Goal: Task Accomplishment & Management: Use online tool/utility

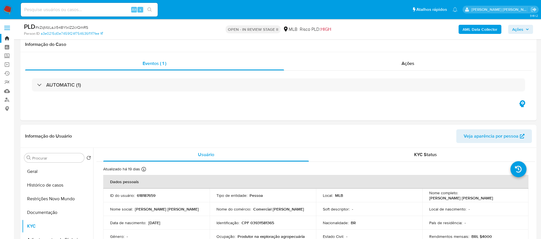
select select "10"
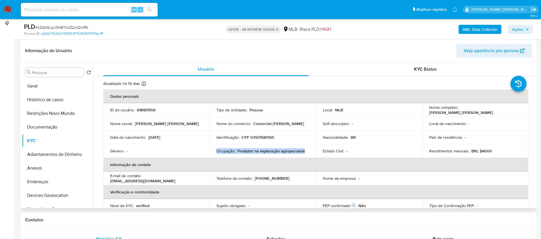
drag, startPoint x: 514, startPoint y: 110, endPoint x: 459, endPoint y: 112, distance: 55.4
click at [459, 112] on div "Nome completo : Maria Vanessa Farias Nogueira" at bounding box center [476, 110] width 93 height 10
copy p "[PERSON_NAME] [PERSON_NAME]"
click at [142, 111] on p "618187659" at bounding box center [146, 110] width 19 height 5
click at [142, 110] on p "618187659" at bounding box center [146, 110] width 19 height 5
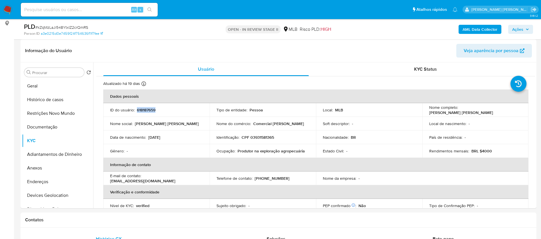
copy p "618187659"
drag, startPoint x: 44, startPoint y: 85, endPoint x: 37, endPoint y: 88, distance: 8.0
click at [44, 84] on button "Geral" at bounding box center [55, 86] width 67 height 14
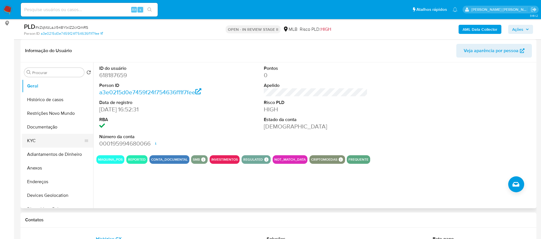
click at [49, 136] on button "KYC" at bounding box center [55, 141] width 67 height 14
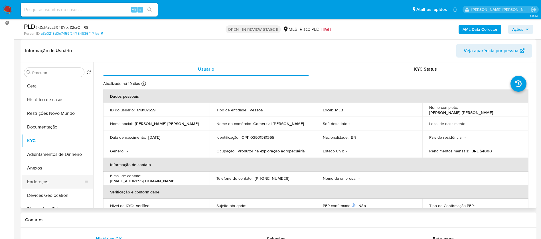
click at [47, 182] on button "Endereços" at bounding box center [55, 182] width 67 height 14
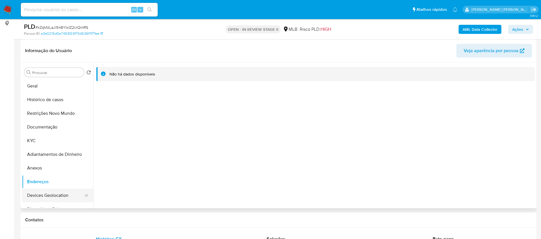
click at [49, 192] on button "Devices Geolocation" at bounding box center [55, 196] width 67 height 14
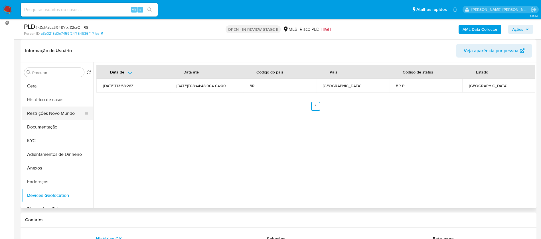
drag, startPoint x: 45, startPoint y: 112, endPoint x: 67, endPoint y: 111, distance: 21.2
click at [45, 112] on button "Restrições Novo Mundo" at bounding box center [55, 114] width 67 height 14
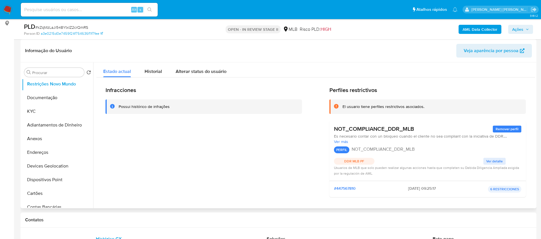
scroll to position [43, 0]
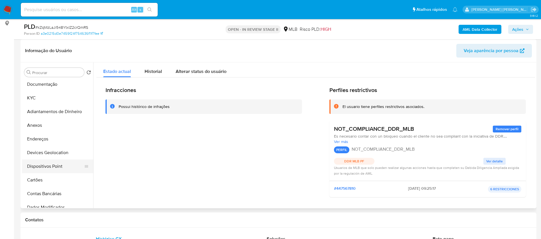
click at [56, 167] on button "Dispositivos Point" at bounding box center [55, 167] width 67 height 14
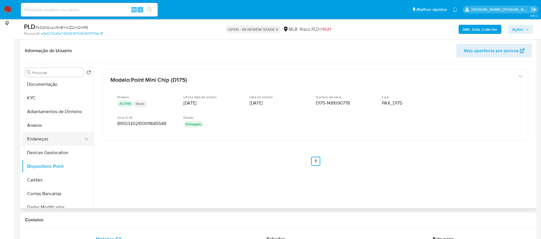
click at [57, 143] on button "Endereços" at bounding box center [55, 139] width 67 height 14
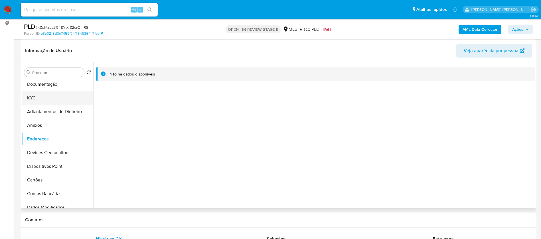
click at [35, 96] on button "KYC" at bounding box center [55, 98] width 67 height 14
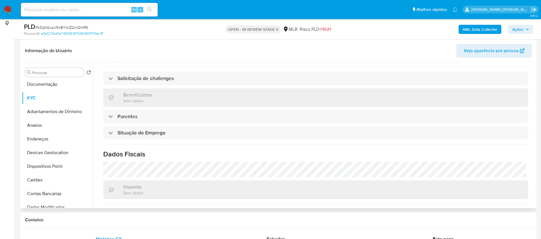
scroll to position [238, 0]
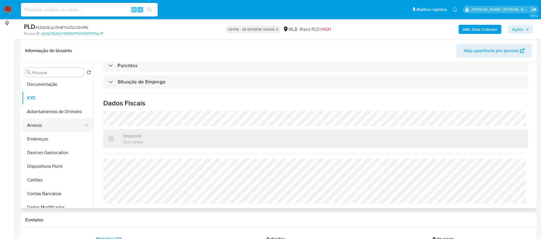
click at [44, 130] on button "Anexos" at bounding box center [55, 126] width 67 height 14
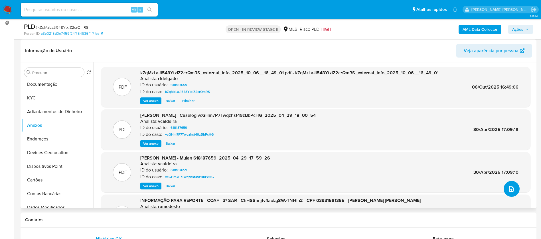
click at [506, 188] on button "upload-file" at bounding box center [512, 189] width 16 height 16
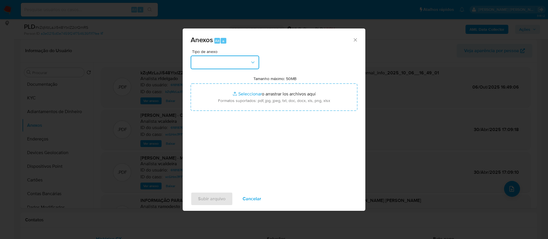
click at [232, 63] on button "button" at bounding box center [225, 63] width 69 height 14
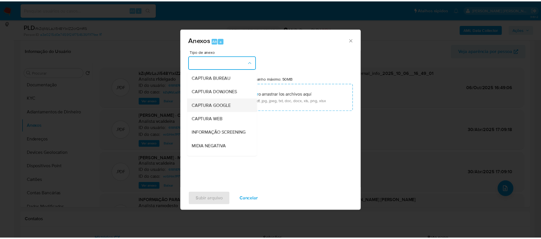
scroll to position [86, 0]
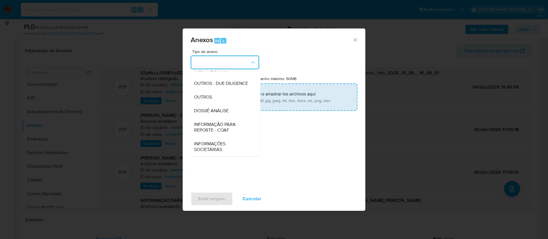
click at [221, 110] on span "DOSSIÊ ANÁLISE" at bounding box center [211, 111] width 35 height 6
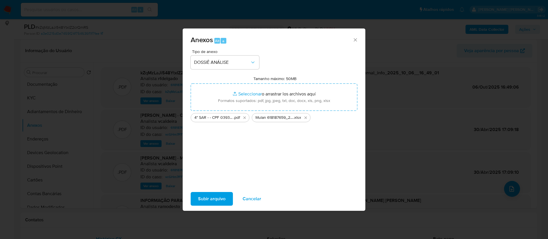
click at [206, 199] on span "Subir arquivo" at bounding box center [211, 199] width 27 height 13
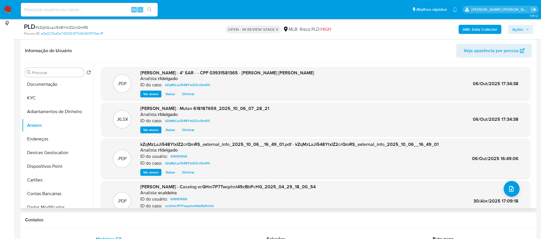
click at [332, 48] on header "Informação do Usuário Veja aparência por pessoa" at bounding box center [278, 51] width 507 height 14
click at [522, 28] on span "Ações" at bounding box center [518, 29] width 11 height 9
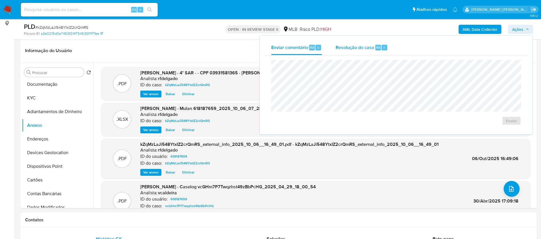
click at [349, 48] on span "Resolução do caso" at bounding box center [355, 47] width 39 height 7
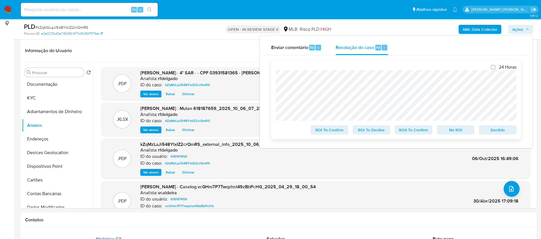
click at [496, 128] on span "Declínio" at bounding box center [498, 130] width 30 height 8
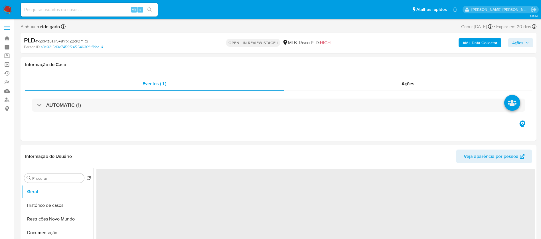
select select "10"
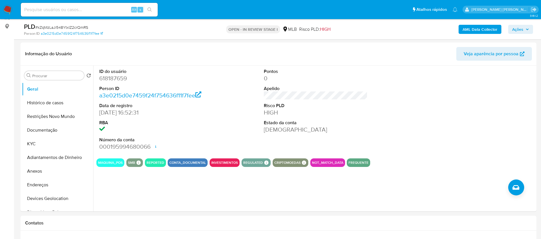
scroll to position [86, 0]
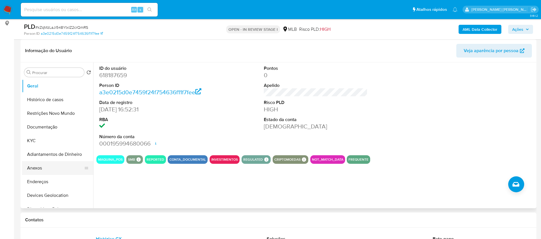
click at [46, 170] on button "Anexos" at bounding box center [55, 169] width 67 height 14
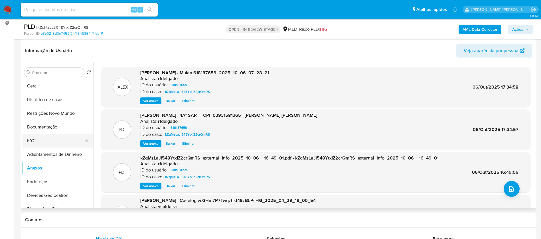
click at [44, 137] on button "KYC" at bounding box center [55, 141] width 67 height 14
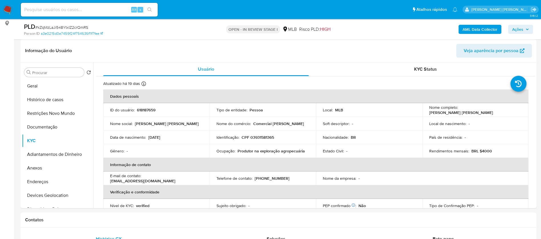
click at [520, 24] on div "AML Data Collector Ações" at bounding box center [449, 29] width 168 height 13
click at [520, 28] on span "Ações" at bounding box center [518, 29] width 11 height 9
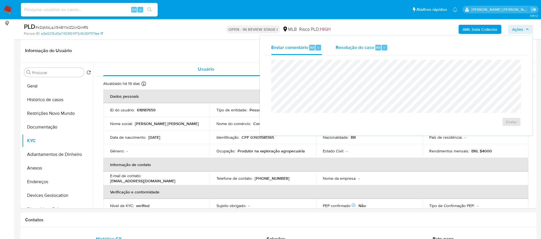
click at [372, 50] on span "Resolução do caso" at bounding box center [355, 47] width 39 height 7
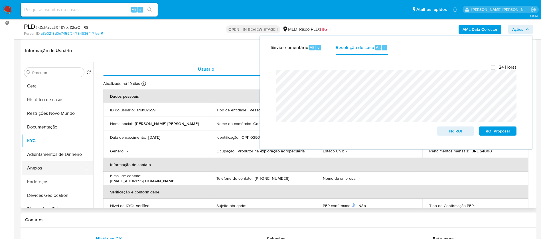
click at [45, 167] on button "Anexos" at bounding box center [55, 169] width 67 height 14
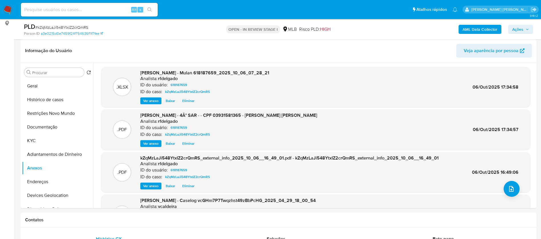
click at [522, 32] on span "Ações" at bounding box center [518, 29] width 11 height 9
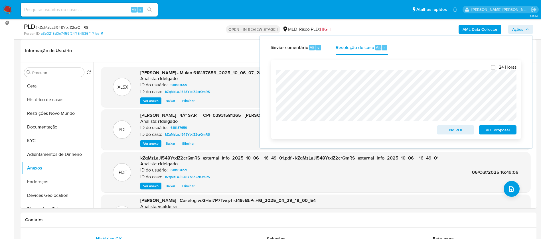
click at [510, 132] on span "ROI Proposal" at bounding box center [498, 130] width 30 height 8
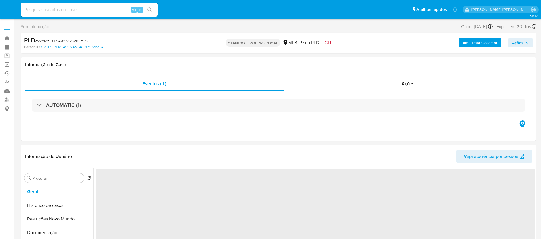
select select "10"
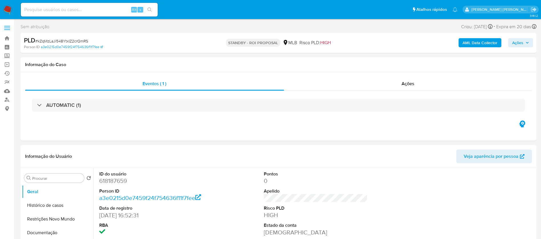
click at [8, 10] on img at bounding box center [8, 10] width 10 height 10
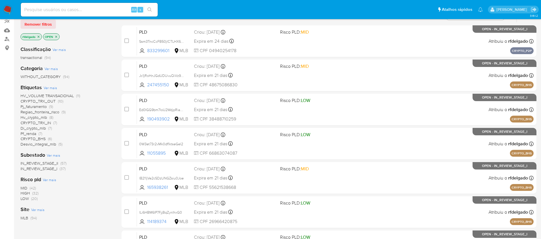
scroll to position [86, 0]
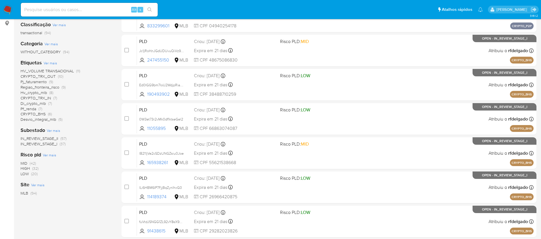
click at [41, 80] on span "Pj_faturamento" at bounding box center [34, 82] width 26 height 6
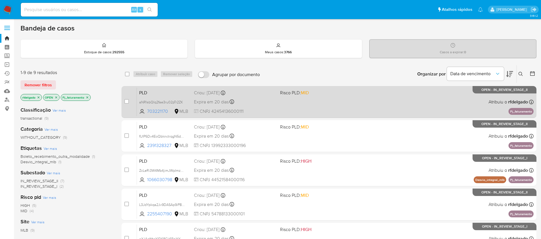
click at [328, 107] on div "PLD aNRIsbQIq2fae3ru02pTr2ZK 703221170 MLB Risco PLD: MID Criou: 12/09/2025 Cri…" at bounding box center [335, 102] width 397 height 29
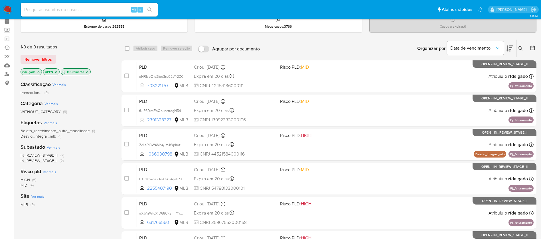
scroll to position [43, 0]
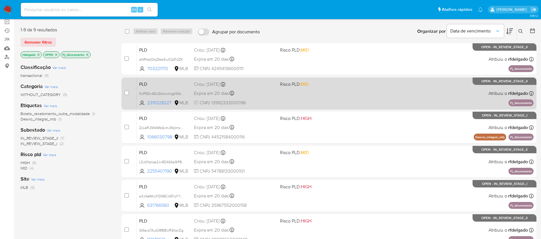
click at [316, 96] on div "PLD fUIP6Dv4EoQbknctrqgN5dNS 2391328327 MLB Risco PLD: MID Criou: 12/09/2025 Cr…" at bounding box center [335, 93] width 397 height 29
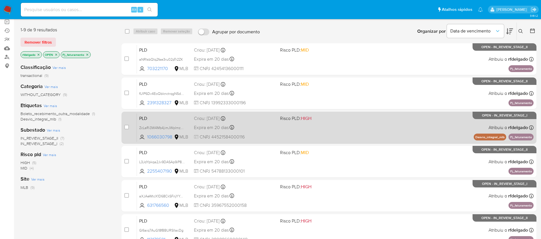
click at [246, 135] on span "CNPJ 44521584000116" at bounding box center [235, 137] width 82 height 6
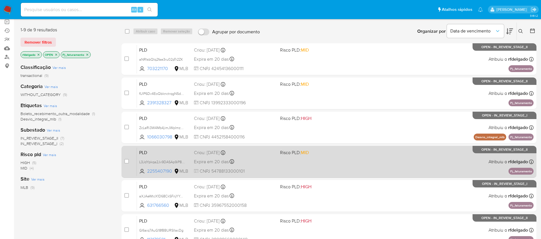
click at [258, 164] on div "Expira em 20 dias Expira em 27/10/2025 00:20:02" at bounding box center [235, 162] width 82 height 8
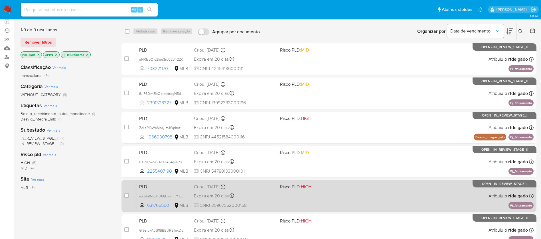
click at [261, 201] on div "PLD aXJAeWtcX1D68CkSFnjYYoFY 631766560 MLB Risco PLD: HIGH Criou: 12/09/2025 Cr…" at bounding box center [335, 196] width 397 height 29
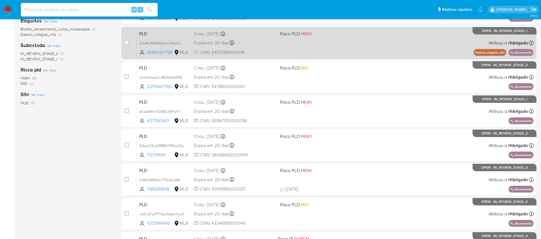
scroll to position [128, 0]
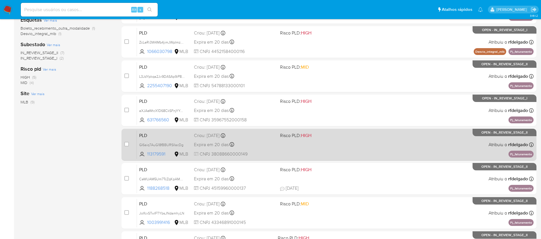
click at [257, 148] on div "Expira em 20 dias Expira em 27/10/2025 00:19:44" at bounding box center [235, 145] width 82 height 8
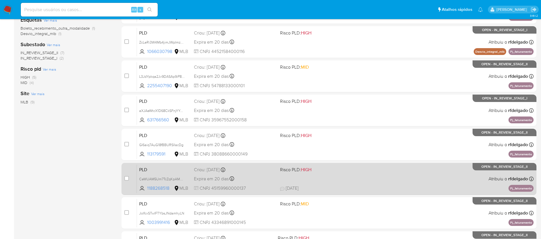
scroll to position [171, 0]
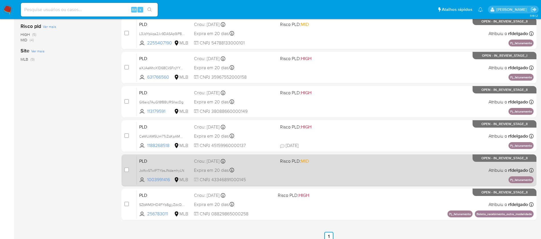
click at [253, 169] on div "Expira em 20 dias Expira em 27/10/2025 00:13:56" at bounding box center [235, 171] width 82 height 8
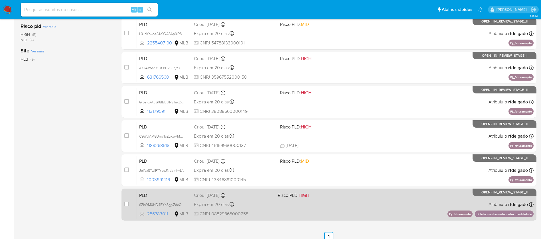
click at [270, 200] on div "PLD SZbWM0HD4FYb8gjyZdcQDC6i 256783011 MLB Risco PLD: HIGH Criou: 12/09/2025 Cr…" at bounding box center [335, 204] width 397 height 29
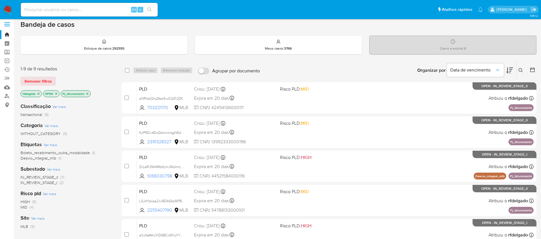
scroll to position [0, 0]
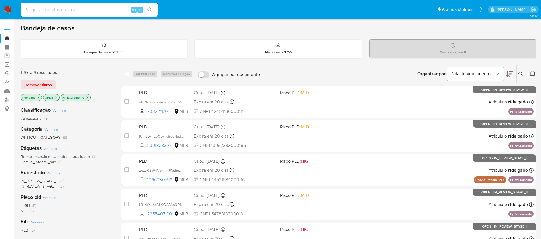
click at [10, 9] on img at bounding box center [8, 10] width 10 height 10
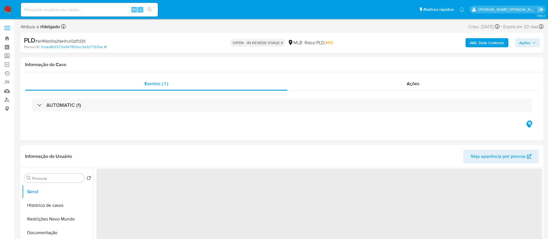
select select "10"
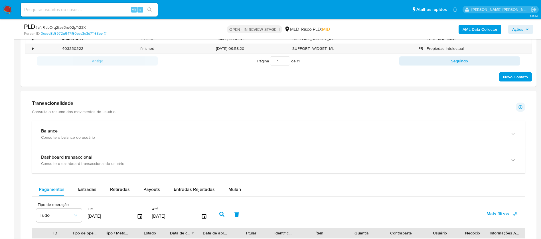
scroll to position [385, 0]
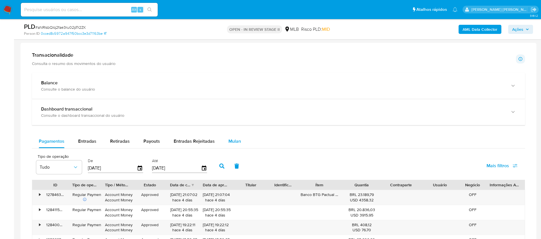
click at [233, 139] on span "Mulan" at bounding box center [235, 141] width 13 height 7
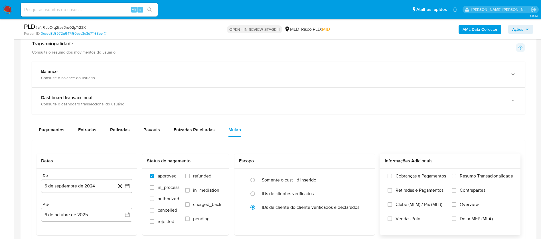
scroll to position [471, 0]
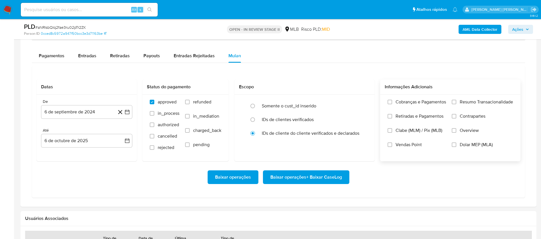
click at [485, 99] on span "Resumo Transacionalidade" at bounding box center [486, 102] width 53 height 6
click at [457, 100] on input "Resumo Transacionalidade" at bounding box center [454, 102] width 5 height 5
click at [409, 146] on span "Vendas Point" at bounding box center [409, 145] width 26 height 6
click at [392, 146] on input "Vendas Point" at bounding box center [390, 145] width 5 height 5
click at [64, 110] on button "6 de septiembre de 2024" at bounding box center [86, 112] width 91 height 14
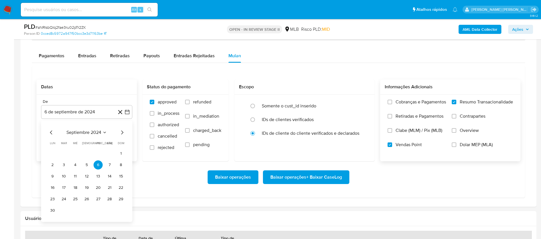
click at [79, 128] on div "septiembre 2024 septiembre 2024 lun lunes mar martes mié miércoles jue jueves v…" at bounding box center [86, 172] width 91 height 102
click at [82, 131] on span "septiembre 2024" at bounding box center [84, 133] width 35 height 6
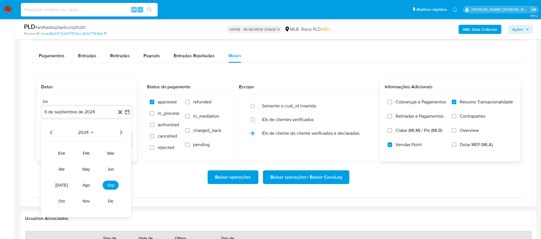
click at [122, 133] on icon "Año siguiente" at bounding box center [121, 132] width 7 height 7
click at [86, 189] on button "ago" at bounding box center [86, 185] width 16 height 9
click at [100, 152] on button "1" at bounding box center [98, 153] width 9 height 9
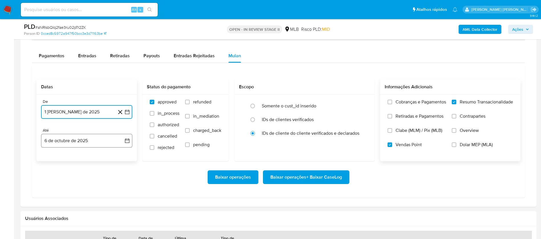
click at [94, 143] on button "6 de octubre de 2025" at bounding box center [86, 141] width 91 height 14
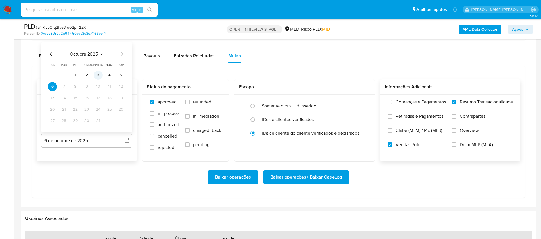
click at [99, 74] on button "3" at bounding box center [98, 75] width 9 height 9
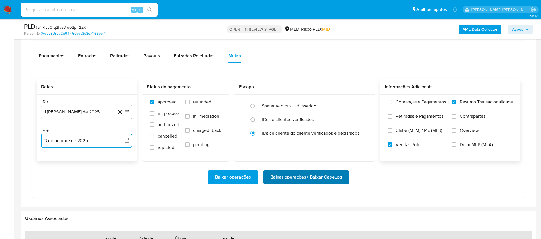
click at [326, 177] on span "Baixar operações + Baixar CaseLog" at bounding box center [307, 177] width 72 height 13
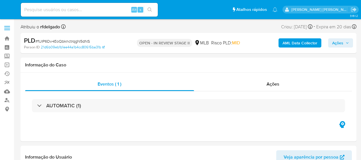
select select "10"
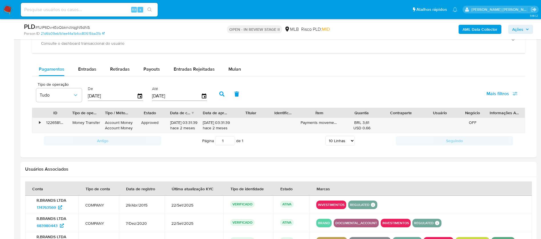
scroll to position [471, 0]
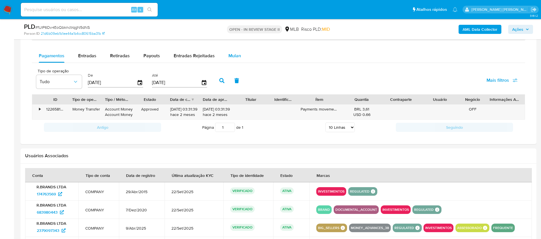
click at [231, 53] on span "Mulan" at bounding box center [235, 56] width 13 height 7
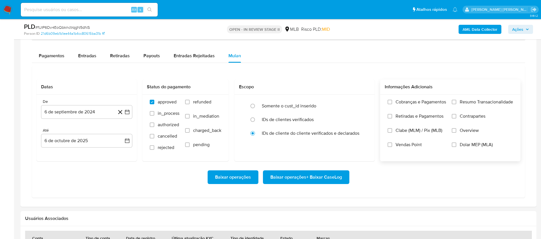
click at [361, 101] on span "Resumo Transacionalidade" at bounding box center [486, 102] width 53 height 6
click at [361, 101] on input "Resumo Transacionalidade" at bounding box center [454, 102] width 5 height 5
click at [361, 145] on span "Vendas Point" at bounding box center [409, 145] width 26 height 6
click at [361, 145] on input "Vendas Point" at bounding box center [390, 145] width 5 height 5
click at [88, 110] on button "6 de septiembre de 2024" at bounding box center [86, 112] width 91 height 14
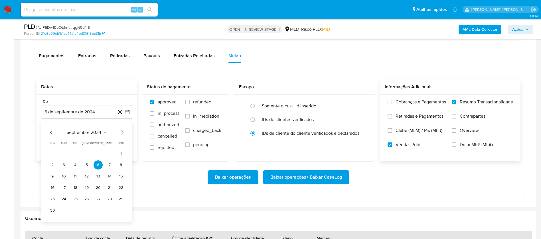
click at [90, 136] on div "septiembre 2024 septiembre 2024 lun lunes mar martes mié miércoles jue jueves v…" at bounding box center [87, 172] width 78 height 86
click at [120, 134] on icon "Mes siguiente" at bounding box center [122, 132] width 7 height 7
click at [92, 134] on span "octubre 2024" at bounding box center [84, 133] width 28 height 6
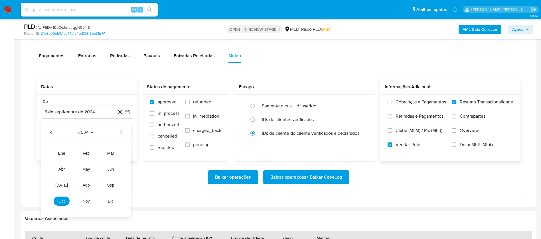
click at [122, 134] on icon "Año siguiente" at bounding box center [121, 132] width 7 height 7
click at [82, 159] on button "ago" at bounding box center [86, 185] width 16 height 9
click at [98, 154] on button "1" at bounding box center [98, 153] width 9 height 9
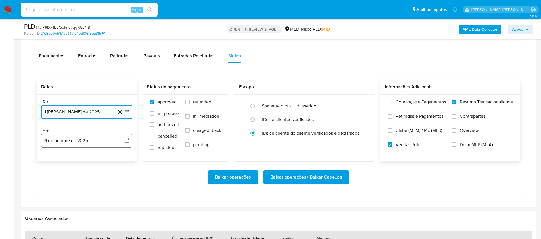
click at [98, 144] on button "6 de octubre de 2025" at bounding box center [86, 141] width 91 height 14
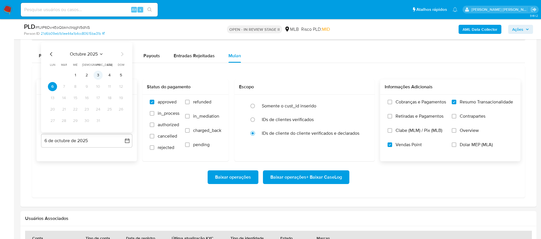
click at [96, 76] on button "3" at bounding box center [98, 75] width 9 height 9
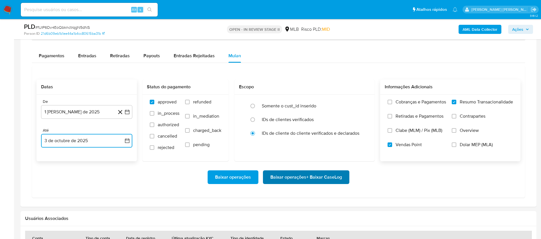
click at [286, 159] on span "Baixar operações + Baixar CaseLog" at bounding box center [307, 177] width 72 height 13
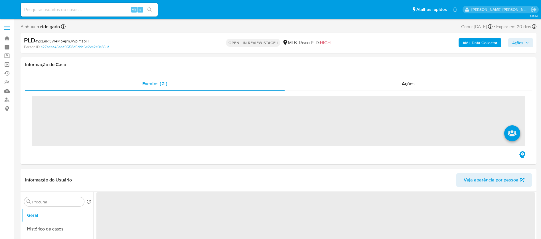
select select "10"
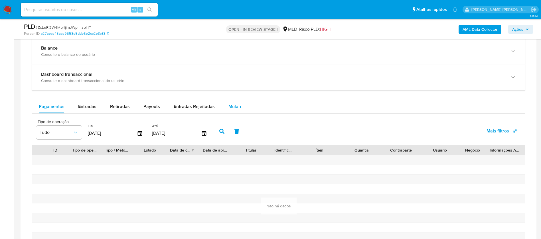
scroll to position [428, 0]
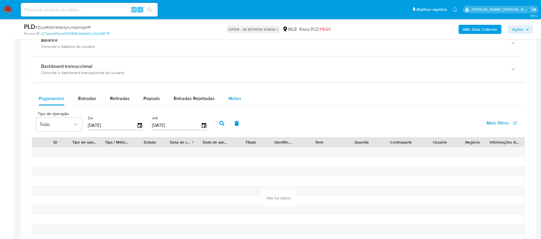
click at [236, 101] on span "Mulan" at bounding box center [235, 98] width 13 height 7
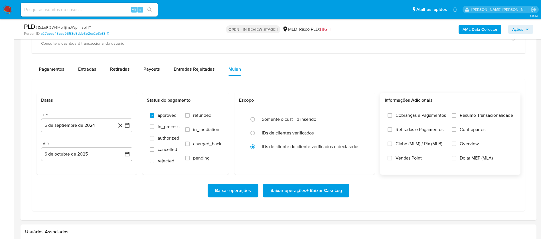
scroll to position [471, 0]
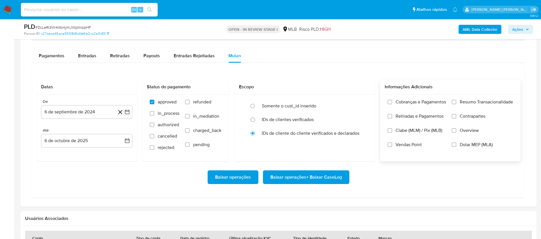
click at [467, 104] on span "Resumo Transacionalidade" at bounding box center [486, 102] width 53 height 6
click at [457, 104] on input "Resumo Transacionalidade" at bounding box center [454, 102] width 5 height 5
click at [408, 142] on span "Vendas Point" at bounding box center [409, 145] width 26 height 6
click at [392, 143] on input "Vendas Point" at bounding box center [390, 145] width 5 height 5
click at [90, 113] on button "6 de septiembre de 2024" at bounding box center [86, 112] width 91 height 14
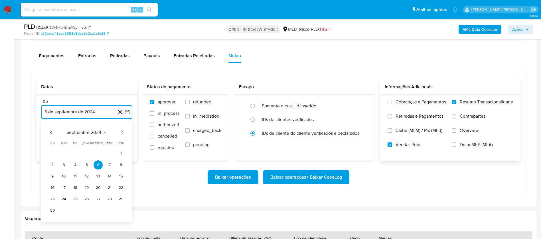
click at [93, 134] on span "septiembre 2024" at bounding box center [84, 133] width 35 height 6
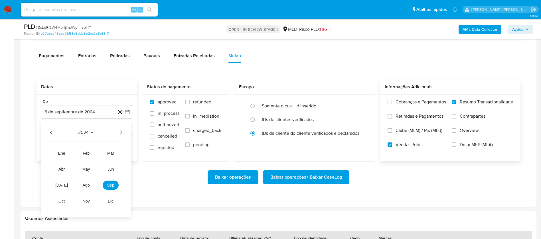
click at [120, 131] on icon "Año siguiente" at bounding box center [121, 132] width 7 height 7
click at [82, 185] on button "ago" at bounding box center [86, 185] width 16 height 9
click at [98, 151] on button "1" at bounding box center [98, 153] width 9 height 9
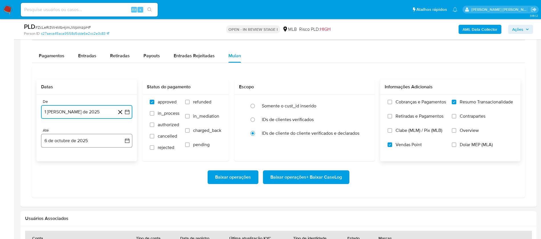
click at [94, 144] on button "6 de octubre de 2025" at bounding box center [86, 141] width 91 height 14
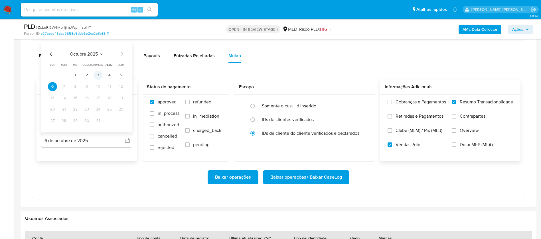
click at [100, 74] on button "3" at bounding box center [98, 75] width 9 height 9
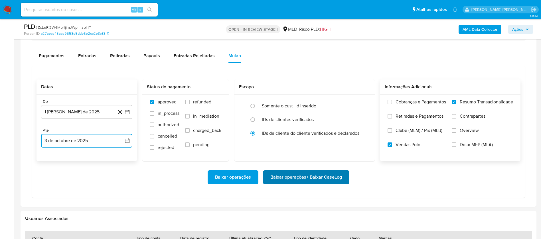
click at [304, 178] on span "Baixar operações + Baixar CaseLog" at bounding box center [307, 177] width 72 height 13
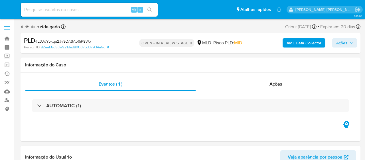
select select "10"
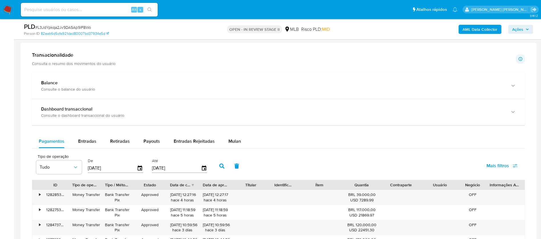
scroll to position [471, 0]
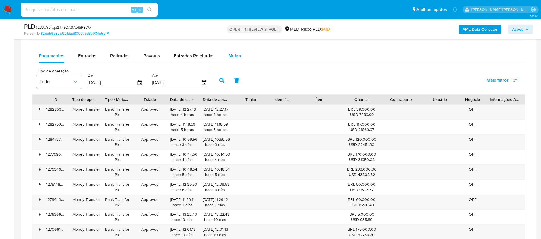
click at [229, 51] on div "Mulan" at bounding box center [235, 56] width 13 height 14
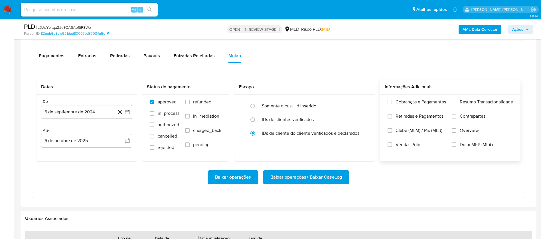
click at [365, 102] on span "Resumo Transacionalidade" at bounding box center [486, 102] width 53 height 6
click at [365, 102] on input "Resumo Transacionalidade" at bounding box center [454, 102] width 5 height 5
click at [365, 146] on span "Vendas Point" at bounding box center [409, 145] width 26 height 6
click at [365, 146] on input "Vendas Point" at bounding box center [390, 145] width 5 height 5
click at [68, 110] on button "6 de septiembre de 2024" at bounding box center [86, 112] width 91 height 14
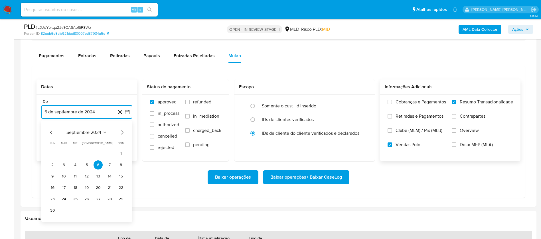
click at [81, 131] on span "septiembre 2024" at bounding box center [84, 133] width 35 height 6
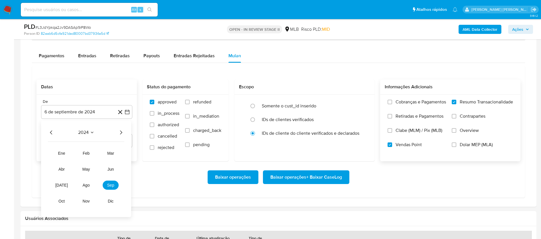
click at [119, 133] on icon "Año siguiente" at bounding box center [121, 132] width 7 height 7
click at [86, 159] on span "ago" at bounding box center [86, 185] width 7 height 5
click at [100, 154] on button "1" at bounding box center [98, 153] width 9 height 9
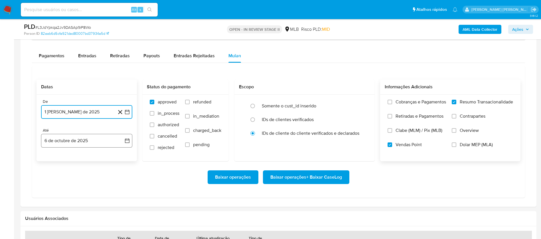
click at [99, 143] on button "6 de octubre de 2025" at bounding box center [86, 141] width 91 height 14
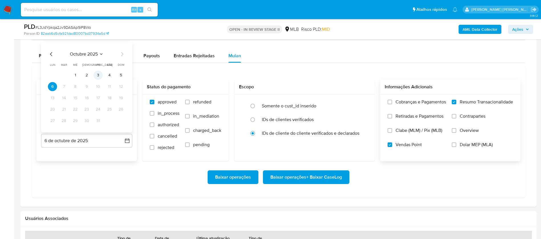
click at [98, 72] on button "3" at bounding box center [98, 75] width 9 height 9
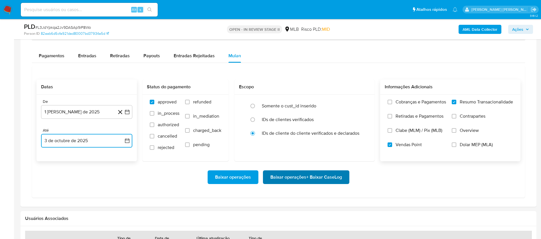
click at [337, 159] on span "Baixar operações + Baixar CaseLog" at bounding box center [307, 177] width 72 height 13
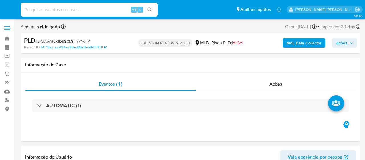
select select "10"
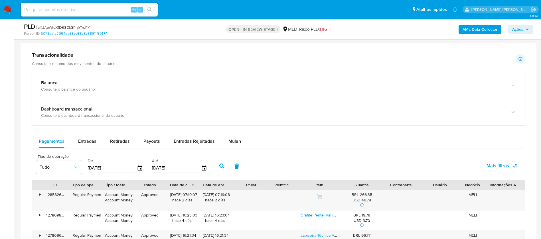
scroll to position [428, 0]
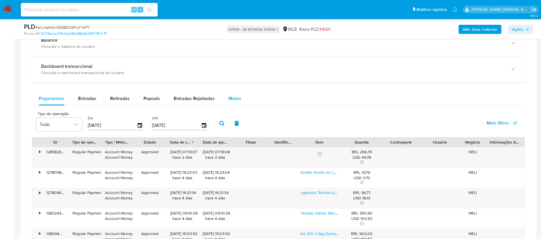
click at [236, 100] on span "Mulan" at bounding box center [235, 98] width 13 height 7
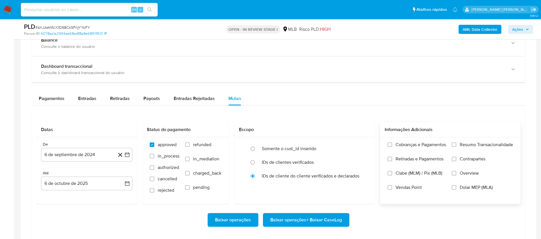
click at [365, 142] on span "Resumo Transacionalidade" at bounding box center [486, 145] width 53 height 6
click at [365, 143] on input "Resumo Transacionalidade" at bounding box center [454, 145] width 5 height 5
click at [365, 159] on span "Vendas Point" at bounding box center [409, 188] width 26 height 6
click at [365, 159] on input "Vendas Point" at bounding box center [390, 188] width 5 height 5
click at [86, 152] on button "6 de septiembre de 2024" at bounding box center [86, 155] width 91 height 14
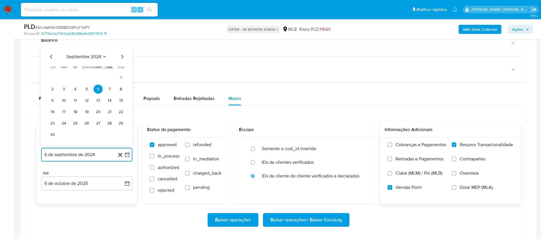
click at [96, 57] on span "septiembre 2024" at bounding box center [84, 57] width 35 height 6
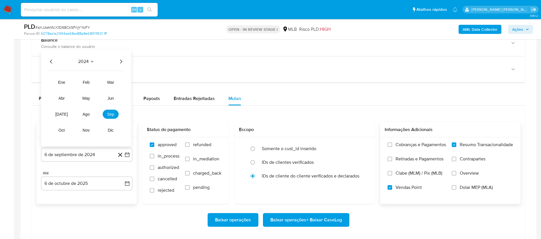
click at [121, 60] on icon "Año siguiente" at bounding box center [121, 62] width 2 height 4
click at [88, 112] on span "ago" at bounding box center [86, 114] width 7 height 5
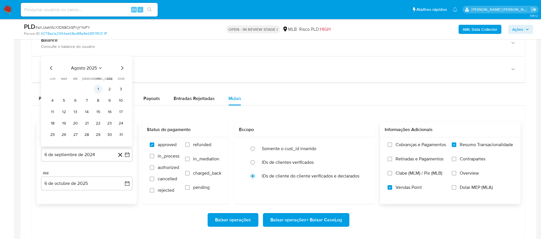
click at [100, 88] on button "1" at bounding box center [98, 89] width 9 height 9
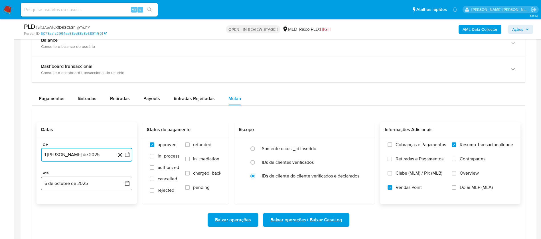
click at [90, 159] on button "6 de octubre de 2025" at bounding box center [86, 184] width 91 height 14
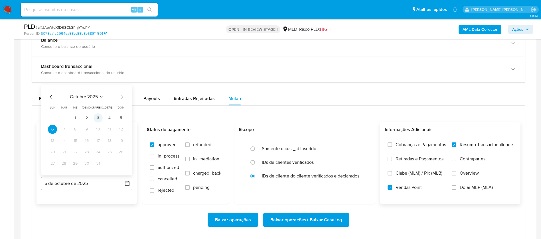
click at [97, 118] on button "3" at bounding box center [98, 118] width 9 height 9
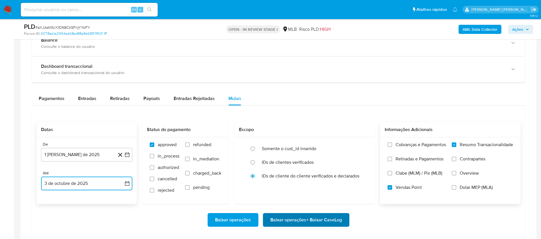
click at [304, 159] on span "Baixar operações + Baixar CaseLog" at bounding box center [307, 220] width 72 height 13
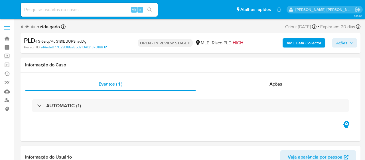
select select "10"
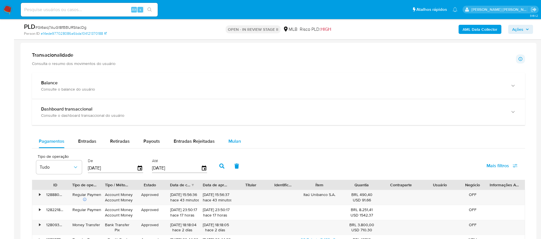
click at [236, 139] on span "Mulan" at bounding box center [235, 141] width 13 height 7
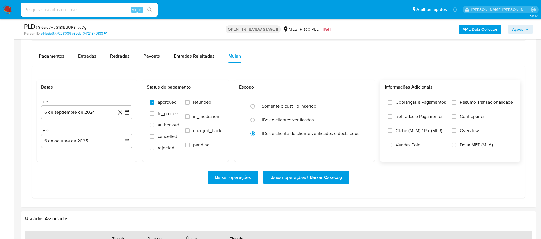
scroll to position [471, 0]
click at [365, 102] on span "Resumo Transacionalidade" at bounding box center [486, 102] width 53 height 6
click at [365, 102] on input "Resumo Transacionalidade" at bounding box center [454, 102] width 5 height 5
click at [365, 144] on span "Vendas Point" at bounding box center [409, 145] width 26 height 6
click at [365, 144] on input "Vendas Point" at bounding box center [390, 145] width 5 height 5
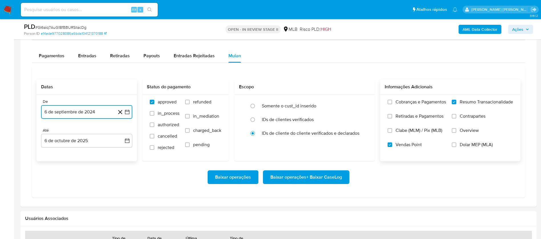
click at [78, 112] on button "6 de septiembre de 2024" at bounding box center [86, 112] width 91 height 14
click at [90, 135] on span "septiembre 2024" at bounding box center [84, 133] width 35 height 6
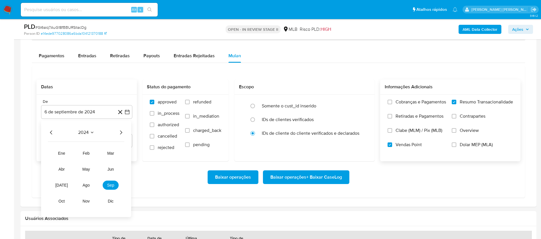
click at [122, 132] on icon "Año siguiente" at bounding box center [121, 132] width 7 height 7
click at [88, 159] on span "ago" at bounding box center [86, 185] width 7 height 5
click at [98, 154] on button "1" at bounding box center [98, 153] width 9 height 9
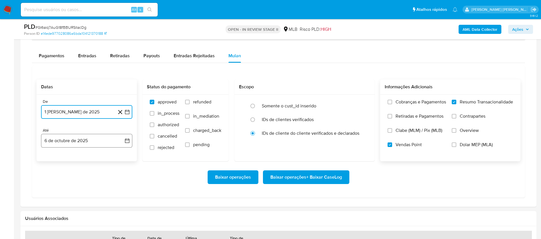
click at [95, 140] on button "6 de octubre de 2025" at bounding box center [86, 141] width 91 height 14
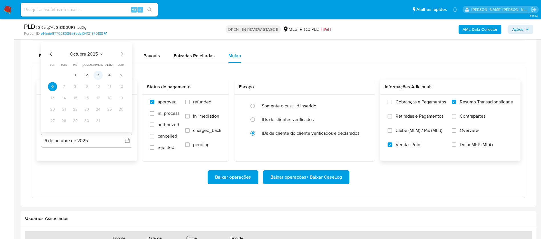
click at [101, 74] on button "3" at bounding box center [98, 75] width 9 height 9
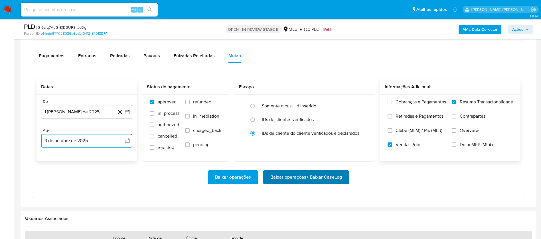
click at [301, 159] on span "Baixar operações + Baixar CaseLog" at bounding box center [307, 177] width 72 height 13
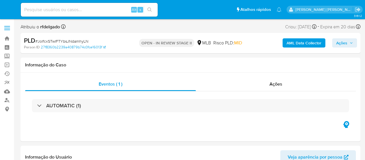
select select "10"
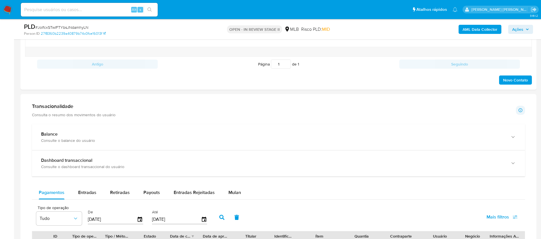
scroll to position [385, 0]
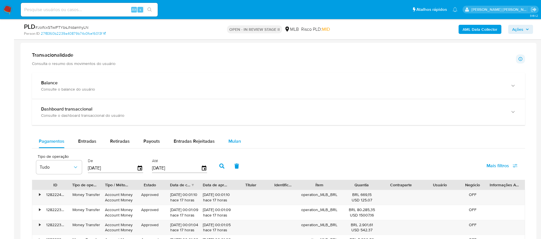
click at [229, 138] on span "Mulan" at bounding box center [235, 141] width 13 height 7
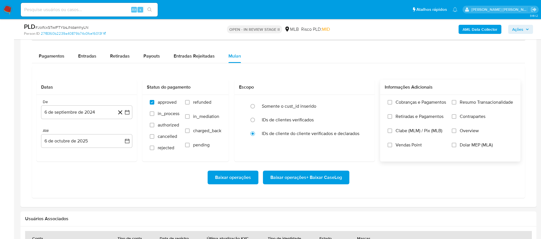
scroll to position [471, 0]
click at [365, 100] on label "Resumo Transacionalidade" at bounding box center [482, 106] width 61 height 14
click at [365, 100] on input "Resumo Transacionalidade" at bounding box center [454, 102] width 5 height 5
click at [365, 145] on span "Vendas Point" at bounding box center [409, 145] width 26 height 6
click at [365, 145] on input "Vendas Point" at bounding box center [390, 145] width 5 height 5
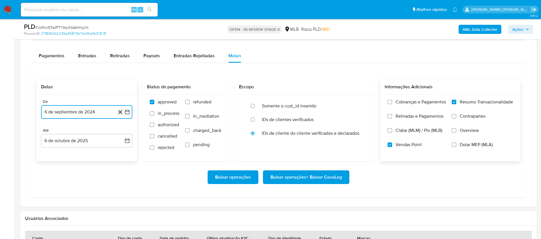
click at [80, 112] on button "6 de septiembre de 2024" at bounding box center [86, 112] width 91 height 14
click at [92, 134] on span "septiembre 2024" at bounding box center [84, 133] width 35 height 6
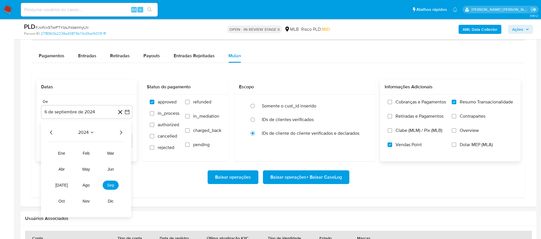
click at [121, 134] on icon "Año siguiente" at bounding box center [121, 132] width 7 height 7
click at [87, 159] on span "ago" at bounding box center [86, 185] width 7 height 5
click at [96, 155] on button "1" at bounding box center [98, 153] width 9 height 9
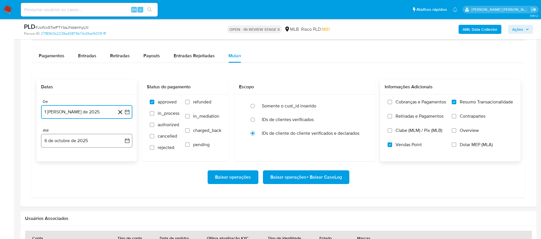
click at [99, 142] on button "6 de octubre de 2025" at bounding box center [86, 141] width 91 height 14
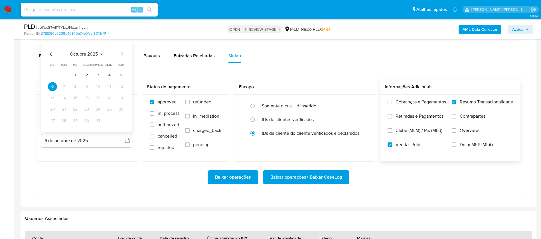
click at [98, 74] on button "3" at bounding box center [98, 75] width 9 height 9
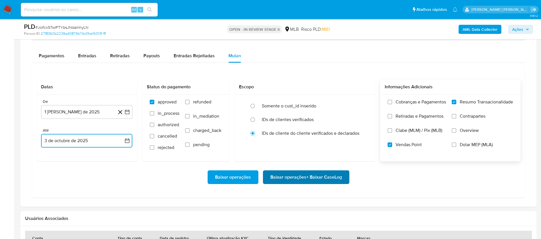
click at [295, 159] on span "Baixar operações + Baixar CaseLog" at bounding box center [307, 177] width 72 height 13
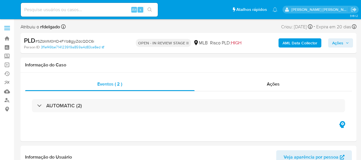
select select "10"
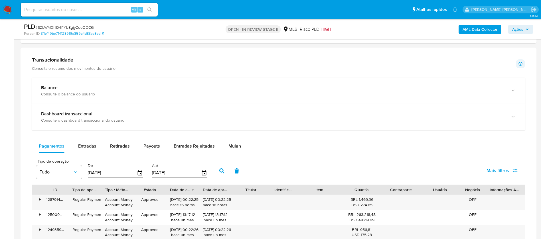
scroll to position [428, 0]
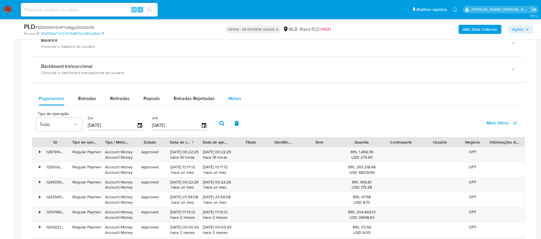
click at [242, 96] on button "Mulan" at bounding box center [235, 99] width 26 height 14
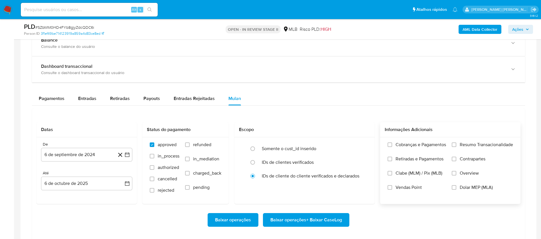
click at [361, 146] on span "Resumo Transacionalidade" at bounding box center [486, 145] width 53 height 6
click at [361, 146] on input "Resumo Transacionalidade" at bounding box center [454, 145] width 5 height 5
click at [361, 159] on span "Vendas Point" at bounding box center [409, 188] width 26 height 6
click at [361, 159] on input "Vendas Point" at bounding box center [390, 188] width 5 height 5
click at [72, 153] on button "6 de septiembre de 2024" at bounding box center [86, 155] width 91 height 14
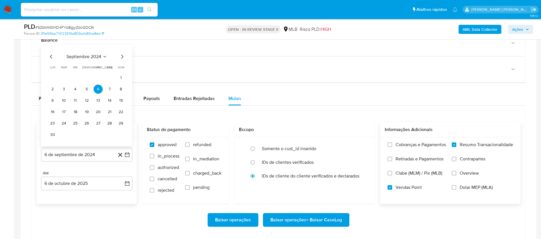
click at [87, 61] on div "septiembre 2024 septiembre 2024 lun lunes mar martes mié miércoles jue jueves v…" at bounding box center [87, 96] width 78 height 86
click at [121, 57] on icon "Mes siguiente" at bounding box center [122, 56] width 7 height 7
click at [102, 69] on icon "Seleccionar mes y año" at bounding box center [101, 68] width 5 height 5
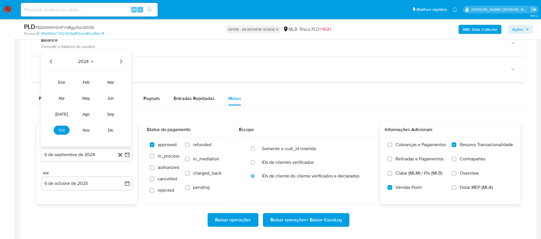
click at [122, 61] on icon "Año siguiente" at bounding box center [121, 61] width 7 height 7
click at [88, 113] on span "ago" at bounding box center [86, 114] width 7 height 5
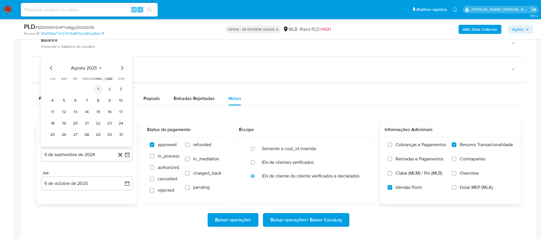
click at [96, 88] on button "1" at bounding box center [98, 89] width 9 height 9
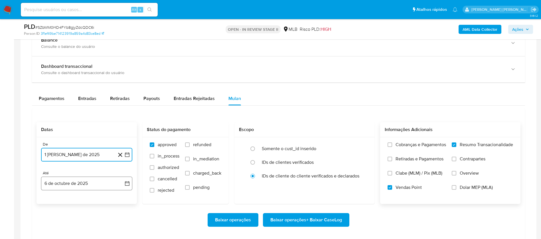
click at [74, 159] on button "6 de octubre de 2025" at bounding box center [86, 184] width 91 height 14
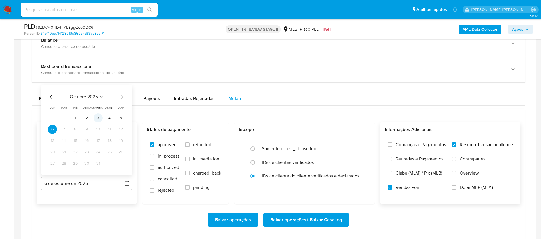
click at [98, 117] on button "3" at bounding box center [98, 118] width 9 height 9
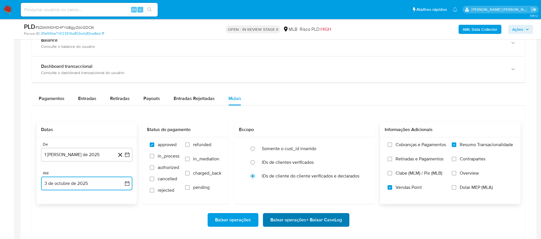
click at [303, 159] on span "Baixar operações + Baixar CaseLog" at bounding box center [307, 220] width 72 height 13
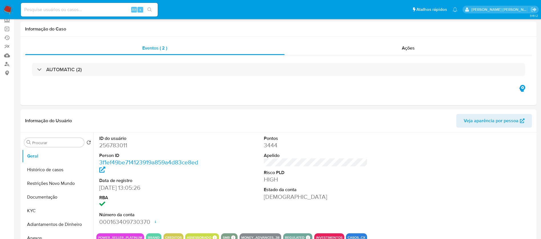
scroll to position [0, 0]
